Goal: Download file/media

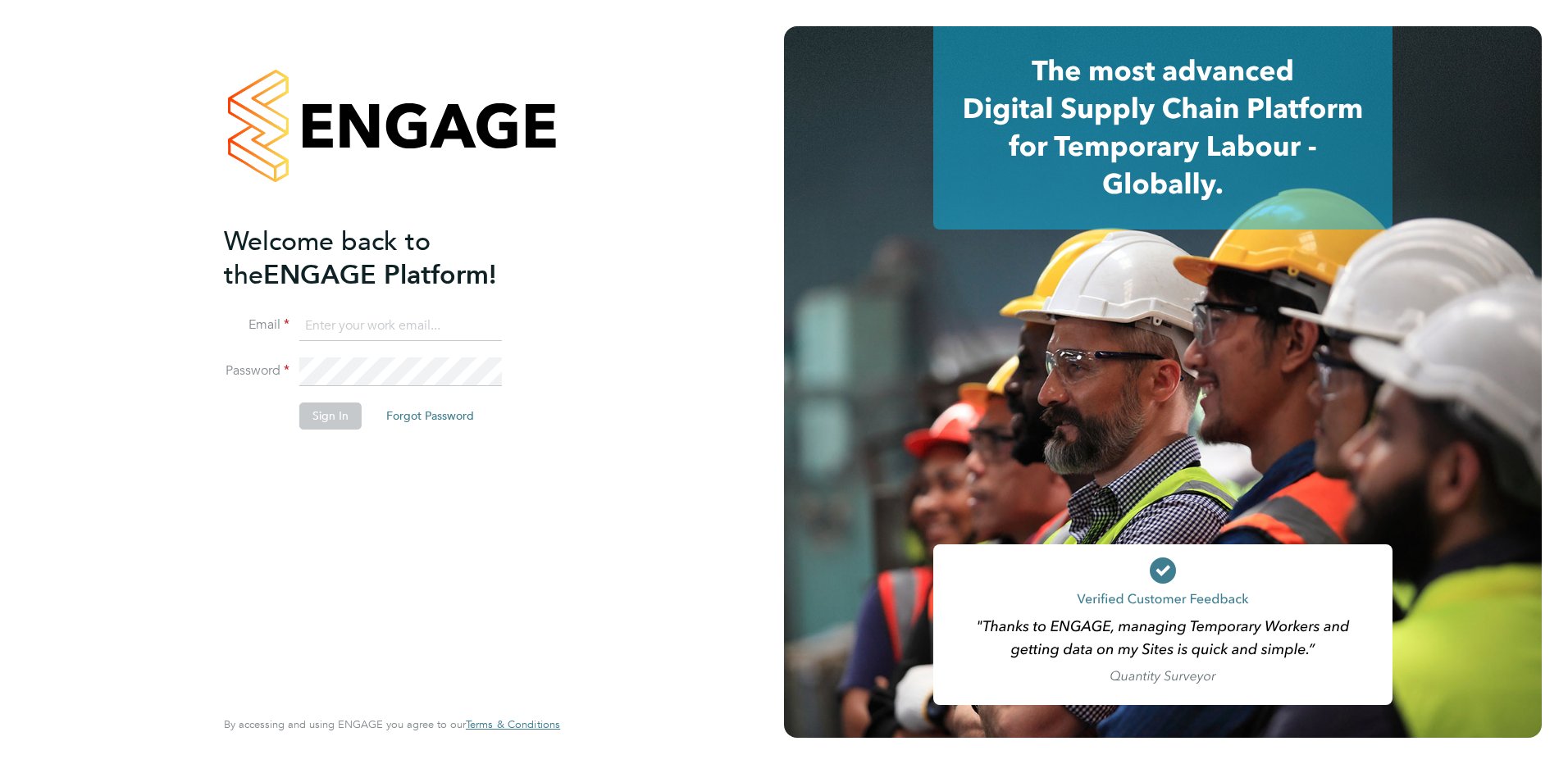
type input "Kerry.Cattle@ncclondon.ac.uk"
click at [333, 413] on button "Sign In" at bounding box center [330, 415] width 62 height 26
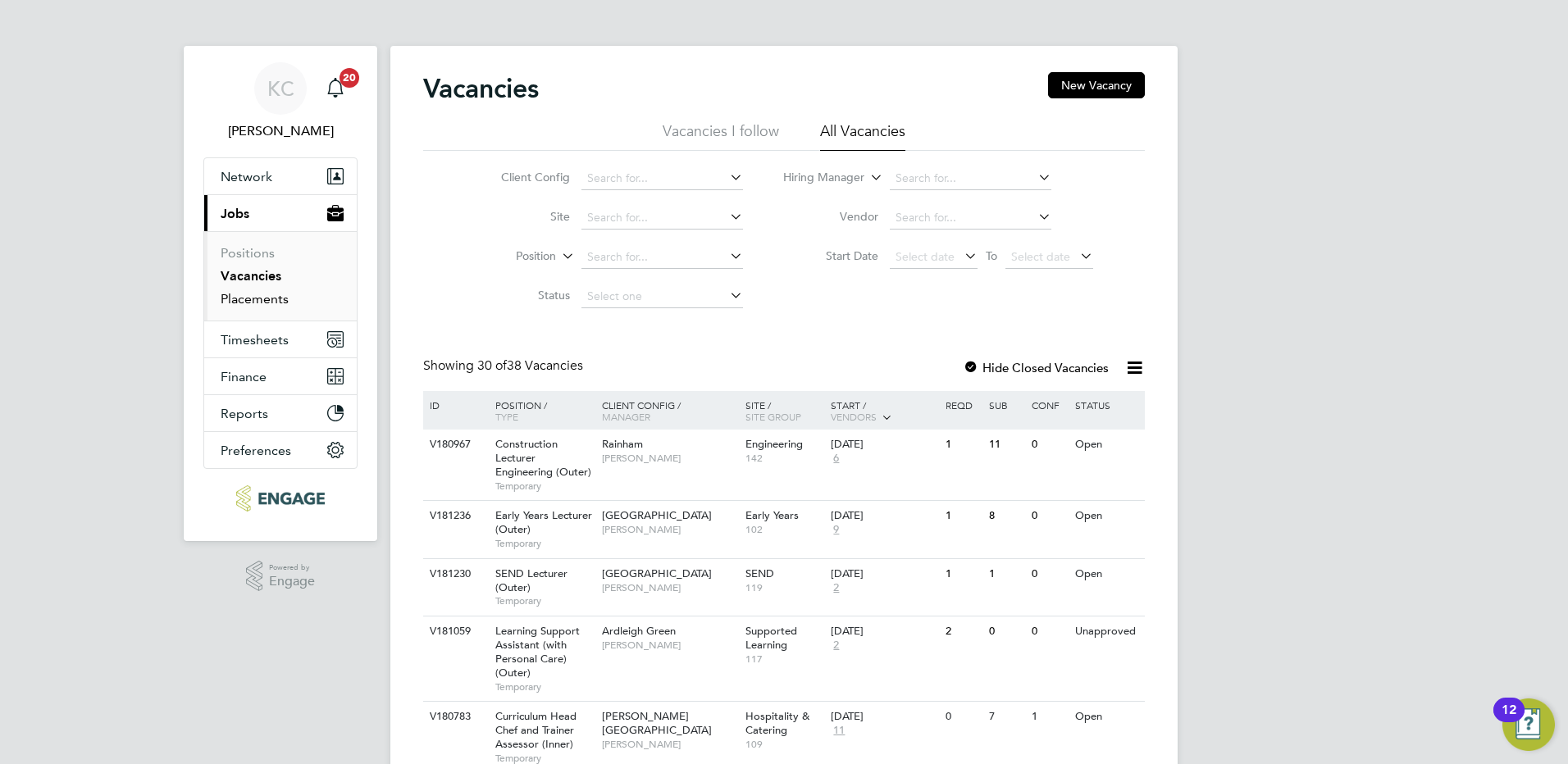
click at [284, 304] on link "Placements" at bounding box center [254, 299] width 68 height 16
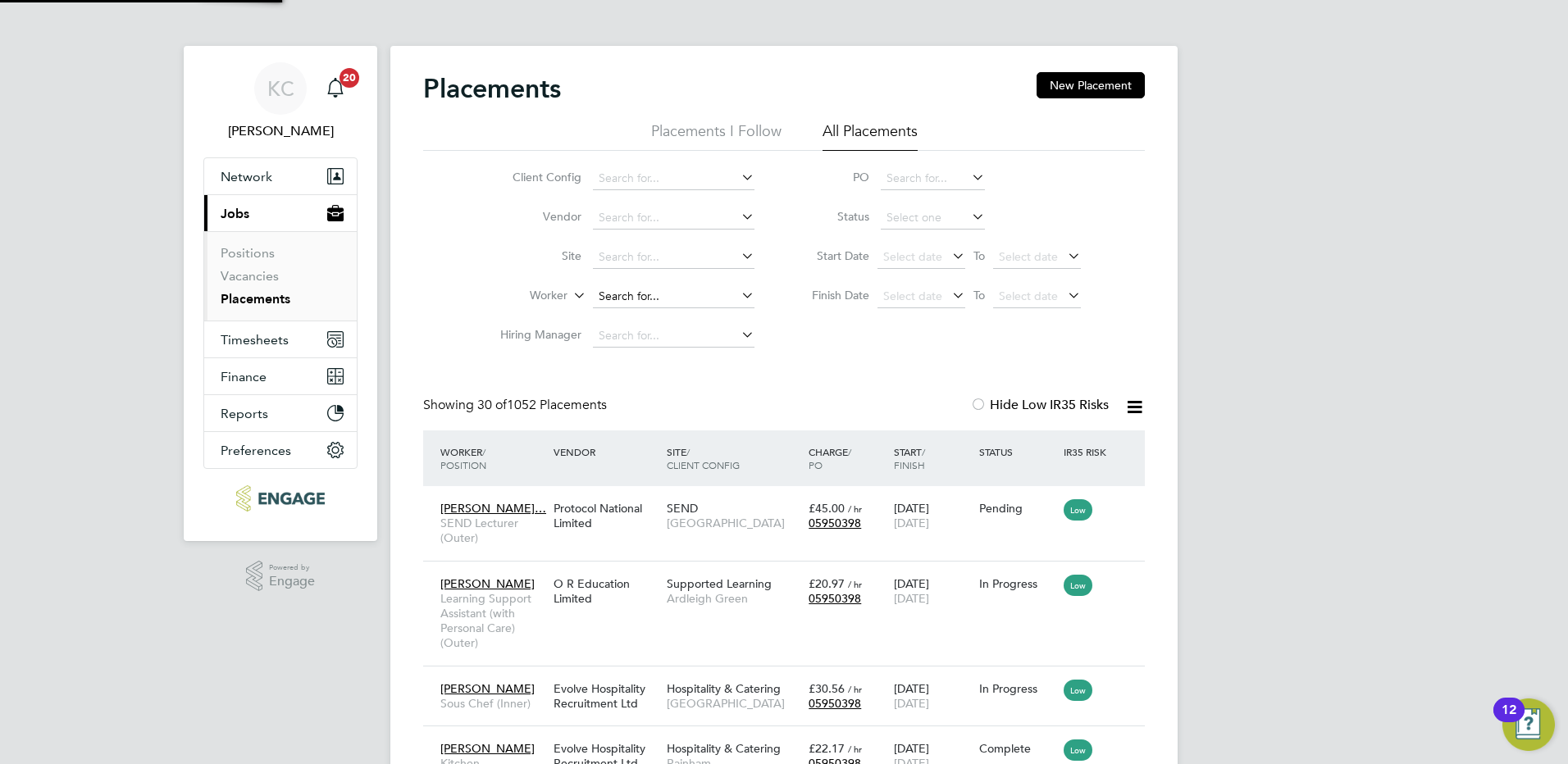
click at [623, 293] on input at bounding box center [674, 296] width 162 height 23
click at [625, 347] on li "Jason Mitchell" at bounding box center [693, 342] width 202 height 22
type input "[PERSON_NAME]"
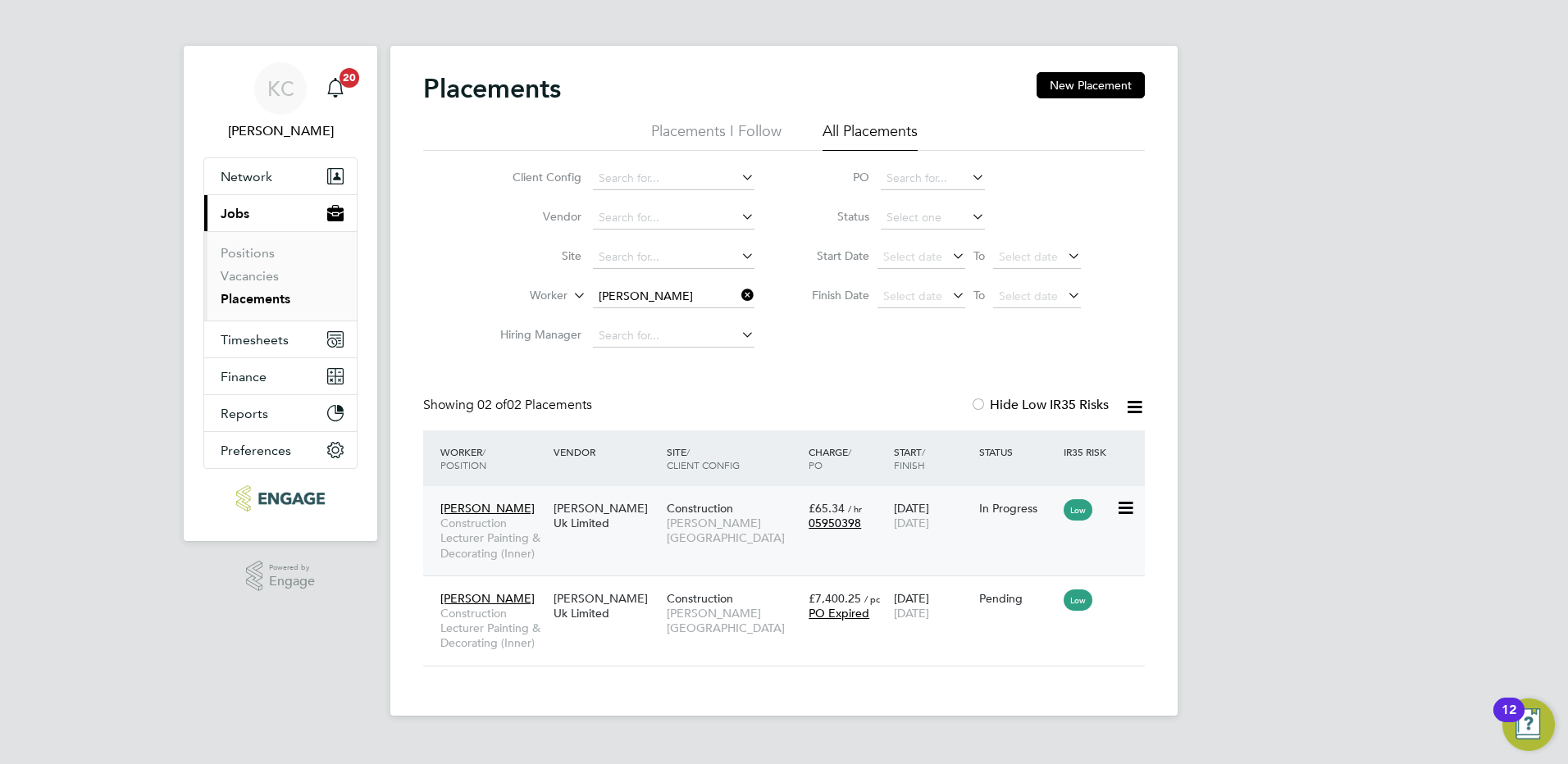
click at [603, 515] on div "[PERSON_NAME] Uk Limited" at bounding box center [606, 515] width 113 height 46
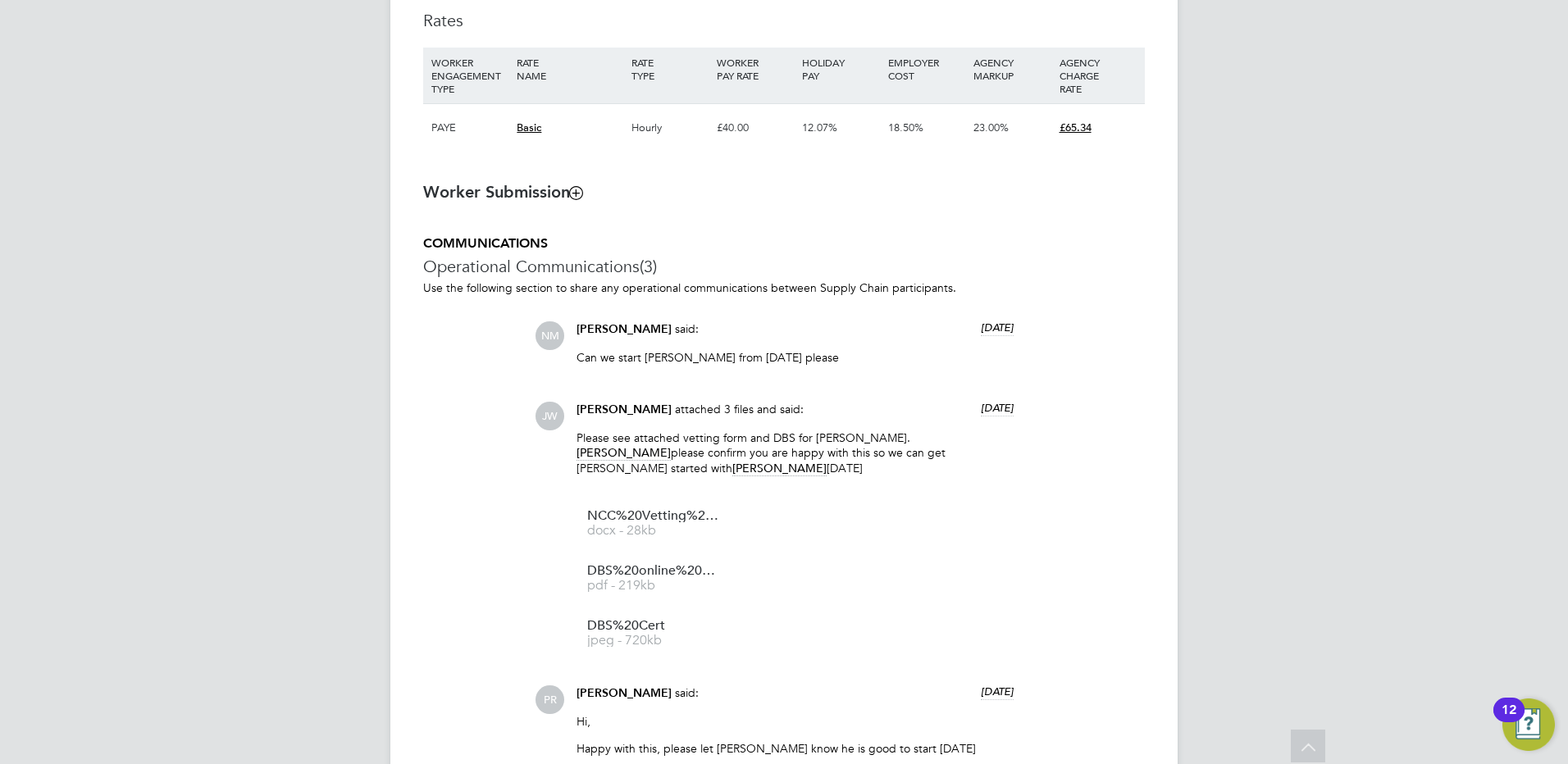
scroll to position [1312, 0]
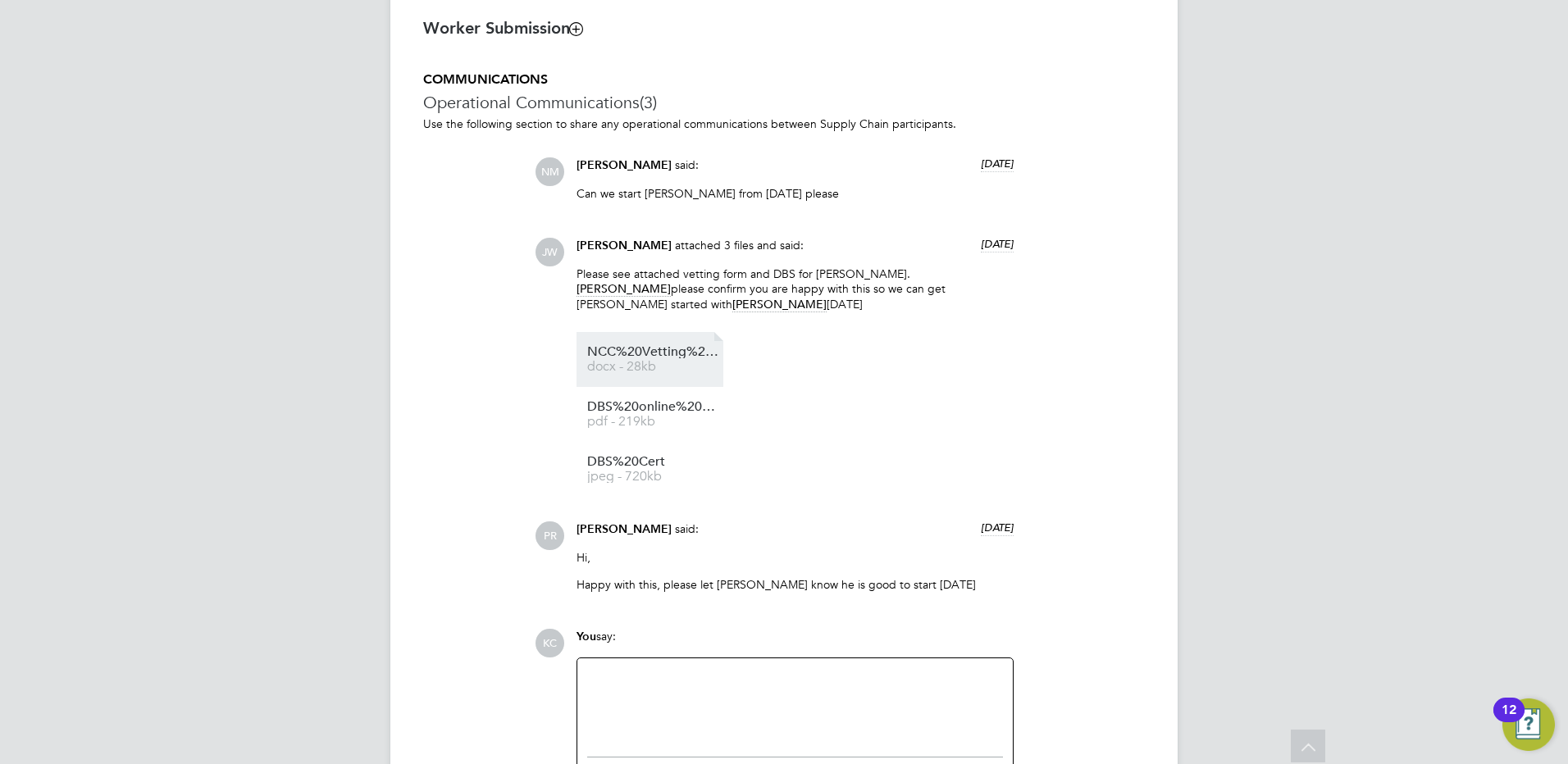
click at [653, 343] on li "NCC%20Vetting%20form%20Jason%20Mitchell%20(002) docx - 28kb" at bounding box center [650, 360] width 146 height 55
drag, startPoint x: 653, startPoint y: 343, endPoint x: 645, endPoint y: 351, distance: 11.3
click at [645, 351] on span "NCC%20Vetting%20form%20Jason%20Mitchell%20(002)" at bounding box center [653, 352] width 131 height 12
